Goal: Book appointment/travel/reservation

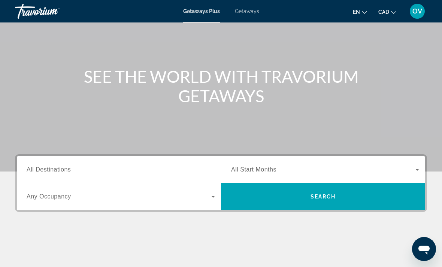
click at [108, 173] on input "Destination All Destinations" at bounding box center [121, 170] width 189 height 9
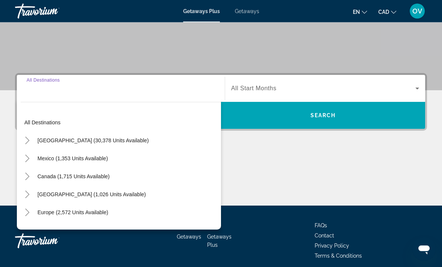
scroll to position [141, 0]
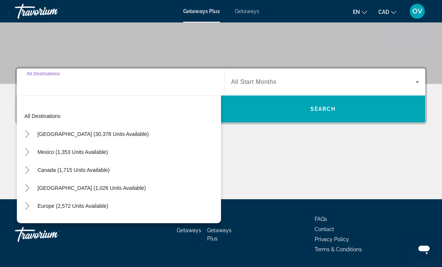
click at [107, 194] on span "Search widget" at bounding box center [92, 188] width 116 height 18
type input "**********"
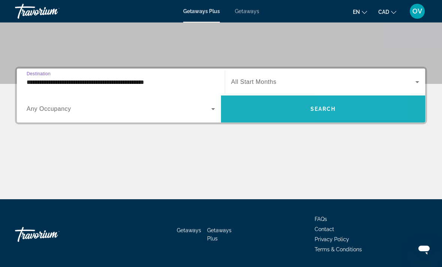
click at [333, 103] on span "Search widget" at bounding box center [323, 109] width 204 height 18
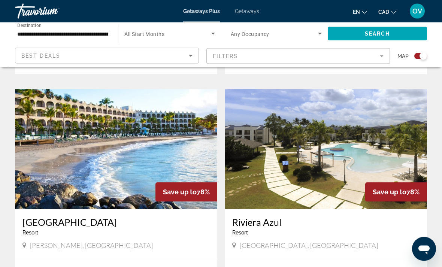
scroll to position [1687, 0]
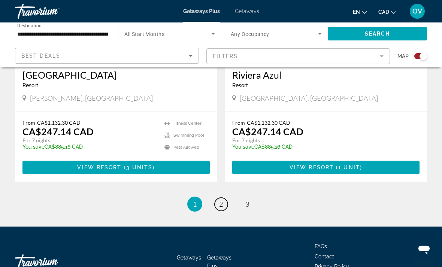
click at [224, 198] on link "page 2" at bounding box center [221, 204] width 13 height 13
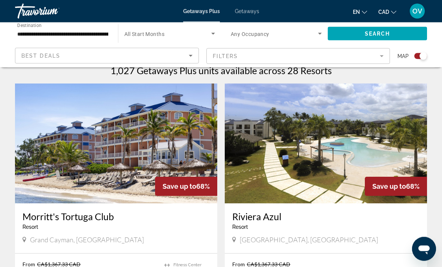
scroll to position [243, 0]
click at [161, 145] on img "Main content" at bounding box center [116, 144] width 202 height 120
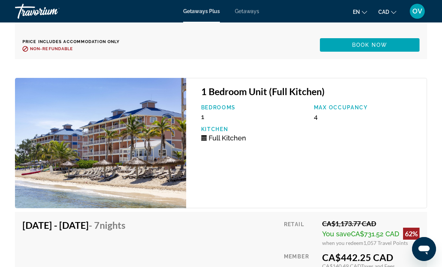
scroll to position [1705, 0]
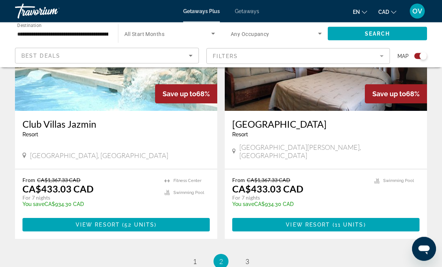
scroll to position [1687, 0]
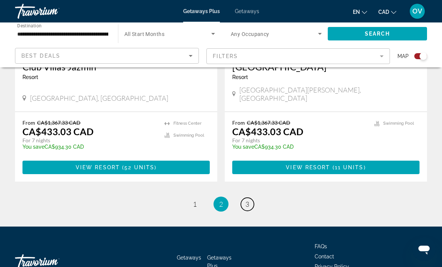
click at [253, 198] on link "page 3" at bounding box center [247, 204] width 13 height 13
